Goal: Find specific page/section: Find specific page/section

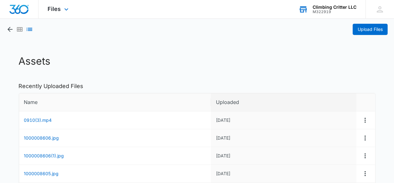
click at [319, 8] on div "Climbing Critter LLC" at bounding box center [335, 7] width 44 height 5
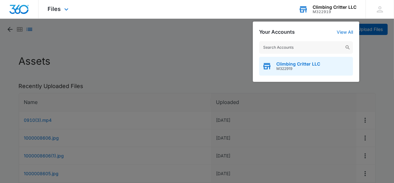
click at [290, 68] on span "M322919" at bounding box center [298, 69] width 44 height 4
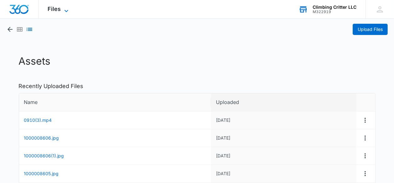
click at [63, 7] on div "Files Apps Reputation Websites Forms CRM Email Social Content Ads Intelligence …" at bounding box center [59, 9] width 41 height 18
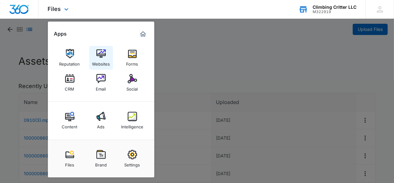
click at [102, 59] on div "Websites" at bounding box center [101, 63] width 18 height 8
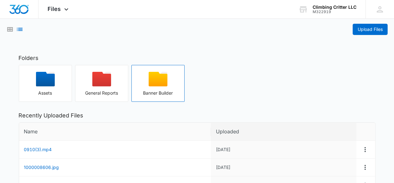
click at [151, 76] on icon "button" at bounding box center [158, 79] width 19 height 15
